Goal: Information Seeking & Learning: Learn about a topic

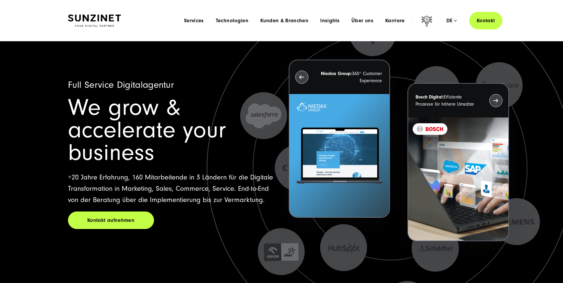
click at [366, 24] on div "Menu Services Menu Full Service Digitalagentur Wir lösen komplexe Herausforderu…" at bounding box center [340, 21] width 324 height 18
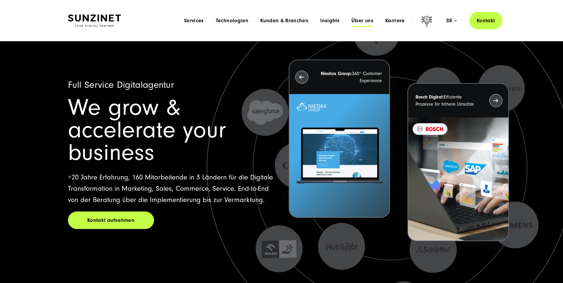
click at [365, 22] on span "Über uns" at bounding box center [362, 21] width 22 height 6
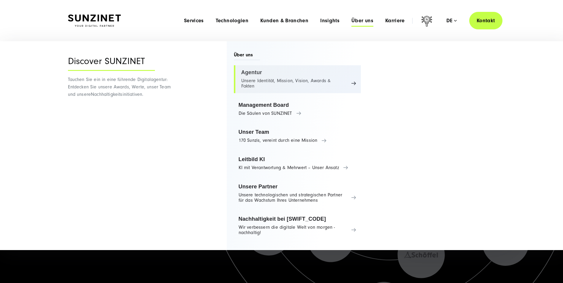
click at [285, 79] on link "Agentur Unsere Identität, Mission, Vision, Awards & Fakten" at bounding box center [297, 79] width 127 height 28
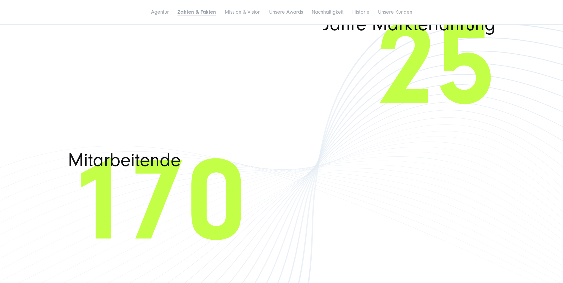
scroll to position [1098, 0]
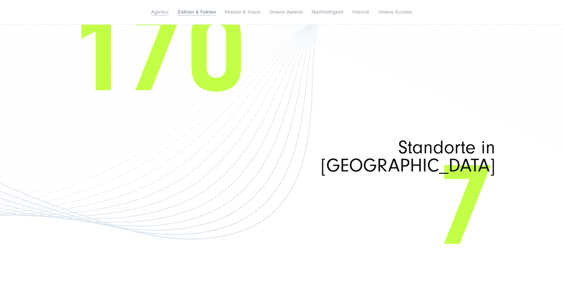
click at [161, 11] on link "Agentur" at bounding box center [160, 12] width 18 height 6
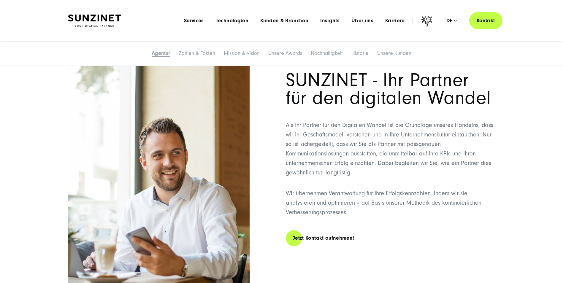
scroll to position [142, 0]
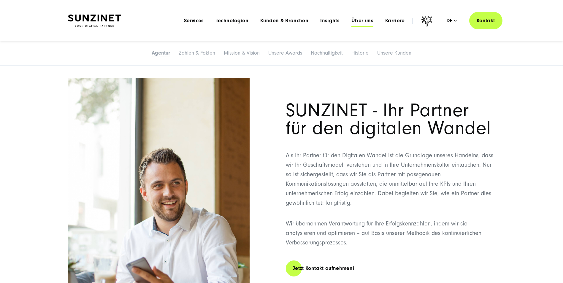
click at [355, 23] on span "Über uns" at bounding box center [362, 21] width 22 height 6
click at [391, 23] on span "Karriere" at bounding box center [395, 21] width 20 height 6
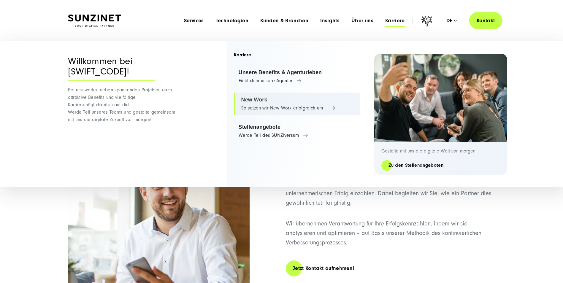
click at [269, 107] on link "New Work So setzen wir New Work erfolgreich um" at bounding box center [297, 104] width 126 height 23
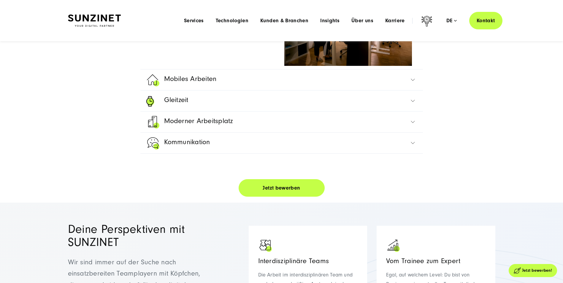
click at [286, 83] on link "Mobiles Arbeiten" at bounding box center [281, 79] width 271 height 21
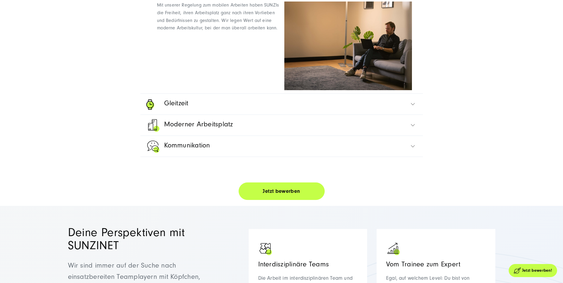
click at [204, 111] on link "Gleitzeit" at bounding box center [281, 104] width 271 height 21
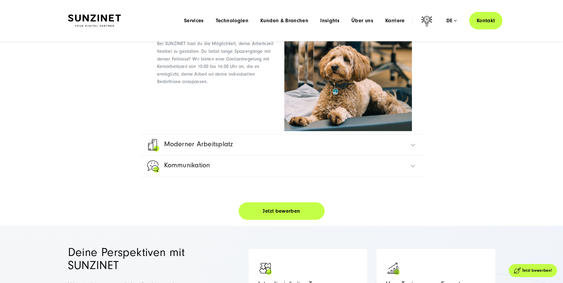
scroll to position [348, 0]
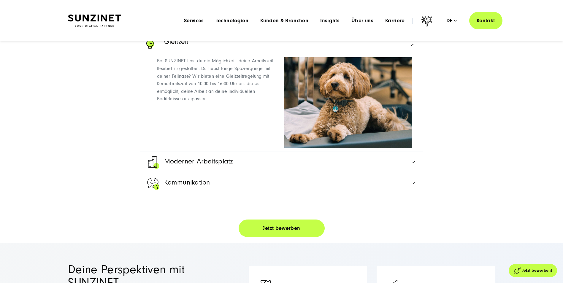
click at [319, 161] on link "Moderner Arbeitsplatz" at bounding box center [281, 162] width 271 height 21
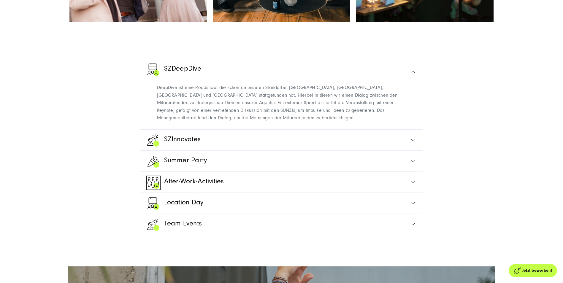
scroll to position [1416, 0]
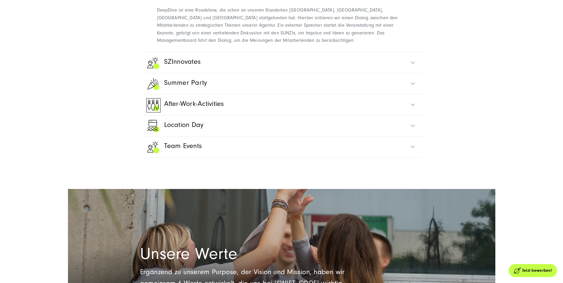
click at [397, 117] on link "Location Day" at bounding box center [281, 125] width 271 height 21
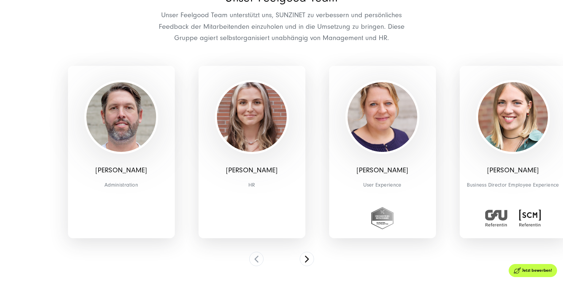
scroll to position [1921, 0]
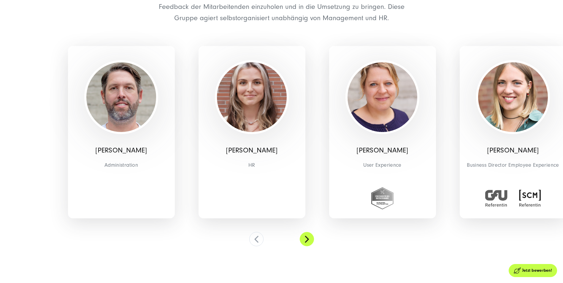
click at [303, 232] on button at bounding box center [307, 239] width 14 height 14
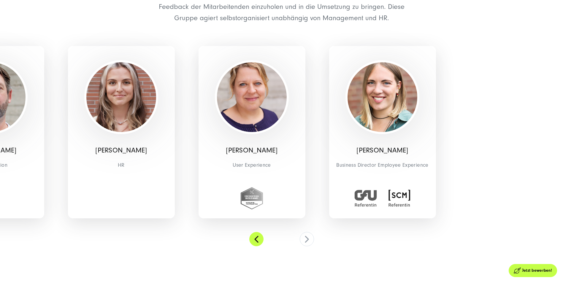
click at [257, 232] on button at bounding box center [256, 239] width 14 height 14
